Goal: Information Seeking & Learning: Learn about a topic

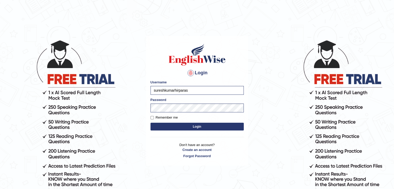
type input "sureshkumarhirpara"
click at [172, 126] on button "Login" at bounding box center [197, 127] width 93 height 8
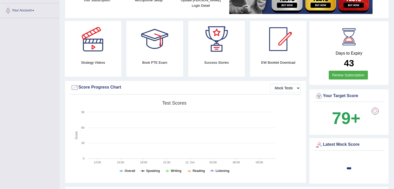
scroll to position [112, 0]
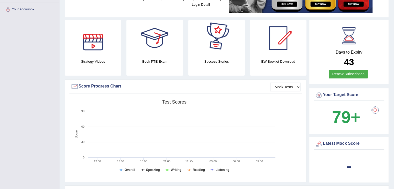
click at [96, 44] on div at bounding box center [93, 38] width 36 height 36
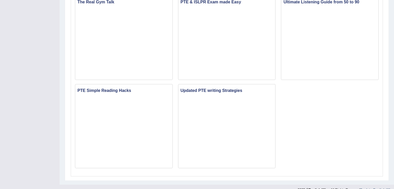
scroll to position [355, 0]
